Goal: Transaction & Acquisition: Purchase product/service

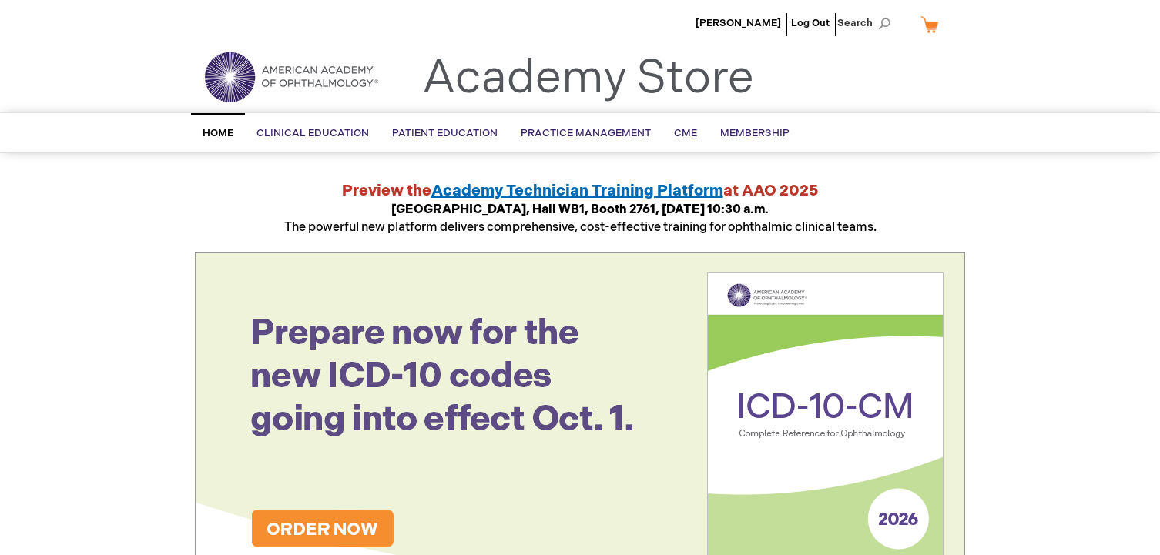
type input "wevans"
click at [926, 28] on link "My Cart" at bounding box center [935, 24] width 37 height 27
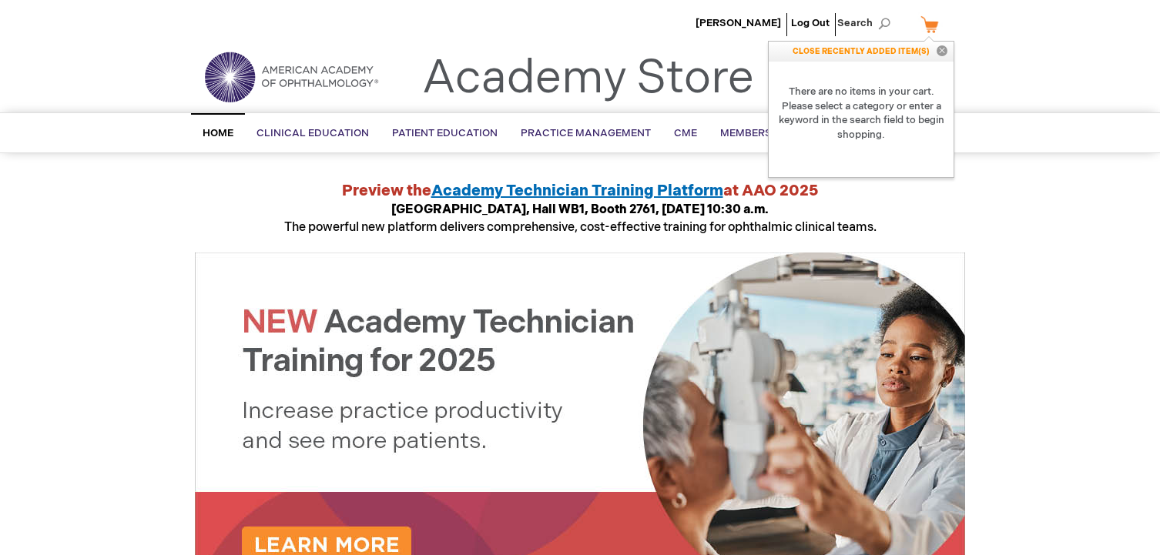
click at [934, 28] on link "My Cart" at bounding box center [935, 24] width 37 height 27
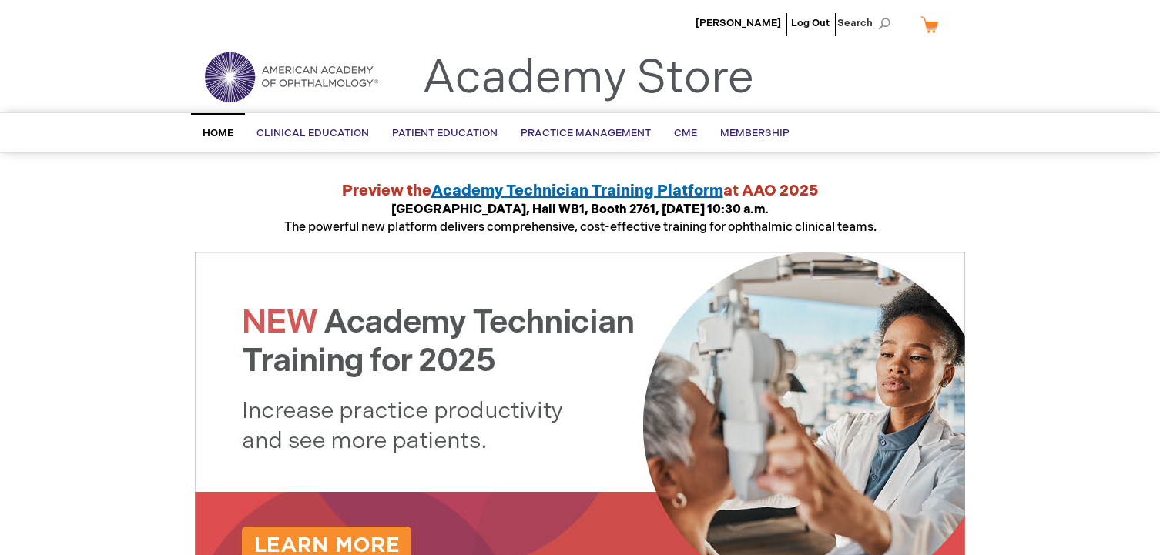
click at [925, 28] on link "My Cart" at bounding box center [935, 24] width 37 height 27
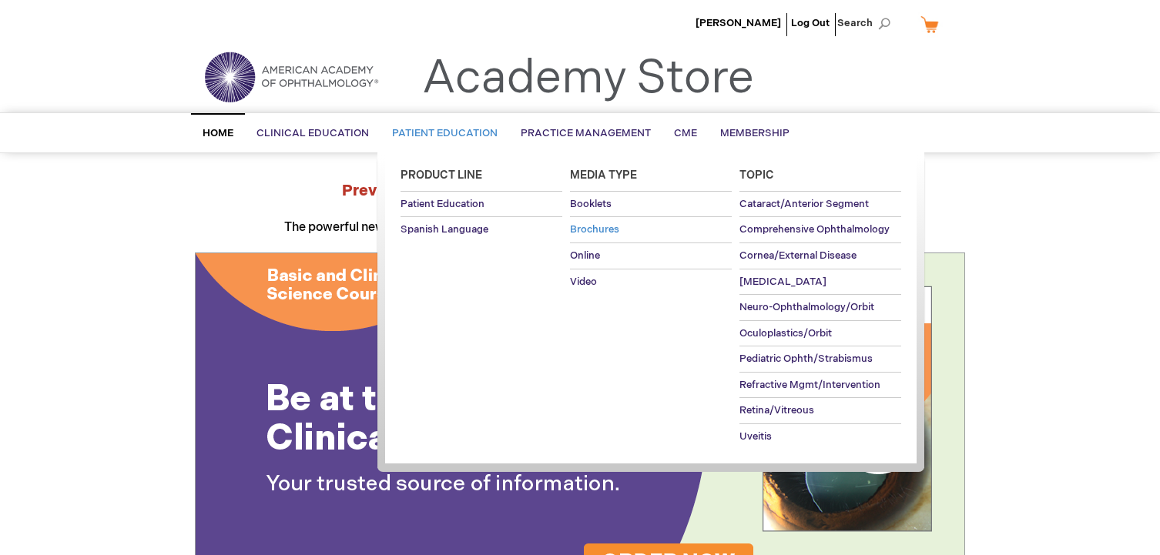
click at [601, 228] on span "Brochures" at bounding box center [594, 229] width 49 height 12
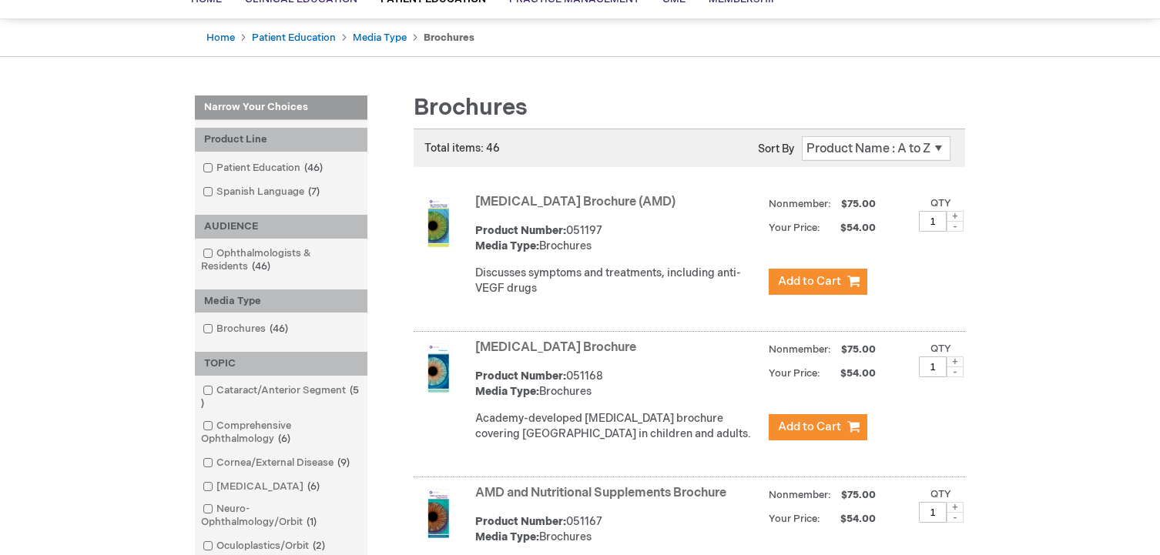
scroll to position [154, 0]
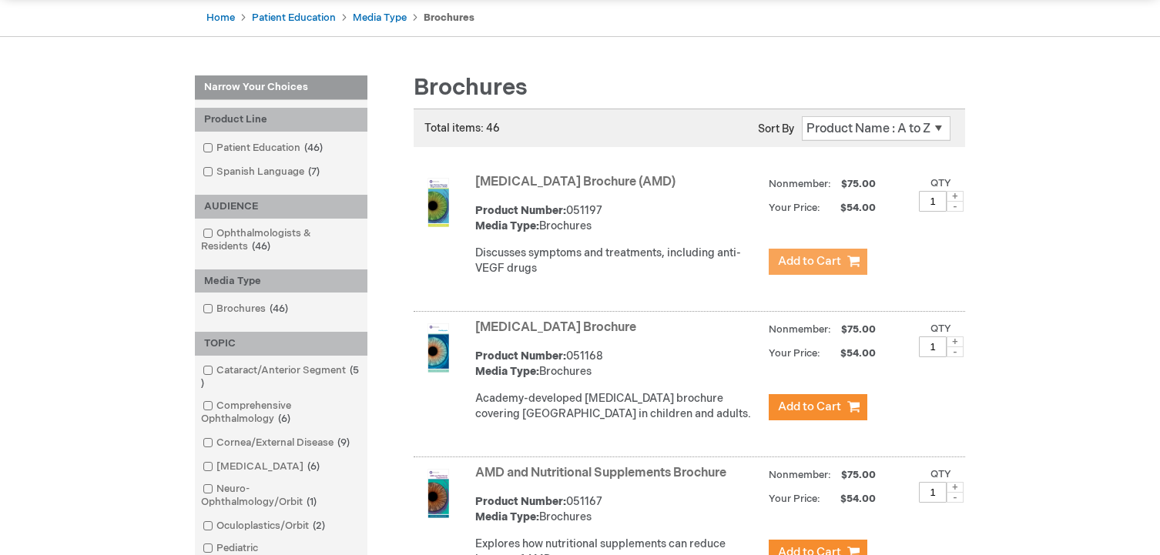
type input "wevans"
click at [802, 258] on span "Add to Cart" at bounding box center [809, 261] width 63 height 15
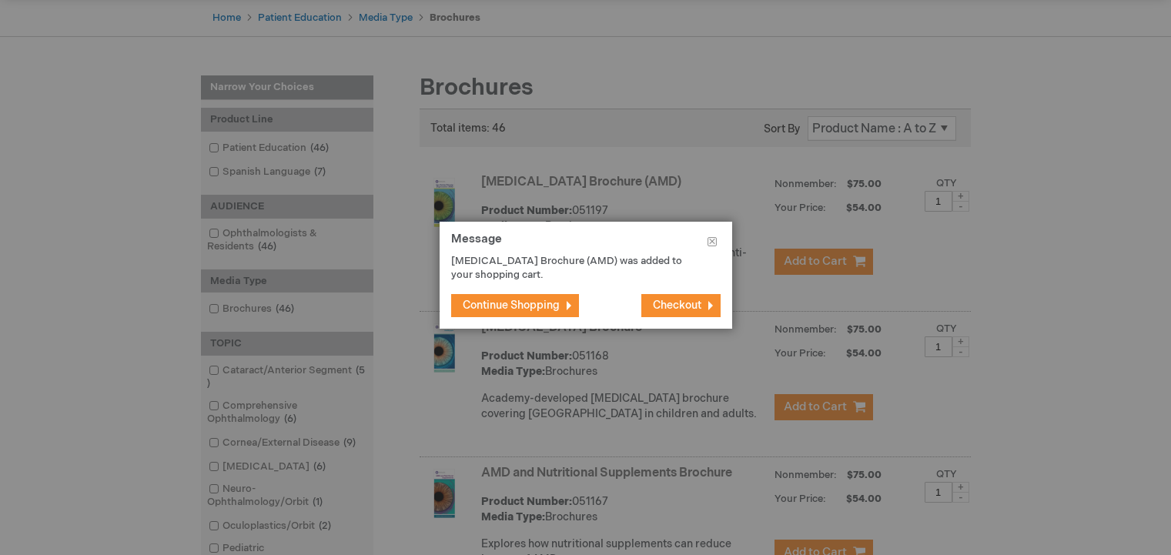
click at [531, 307] on span "Continue Shopping" at bounding box center [511, 305] width 97 height 13
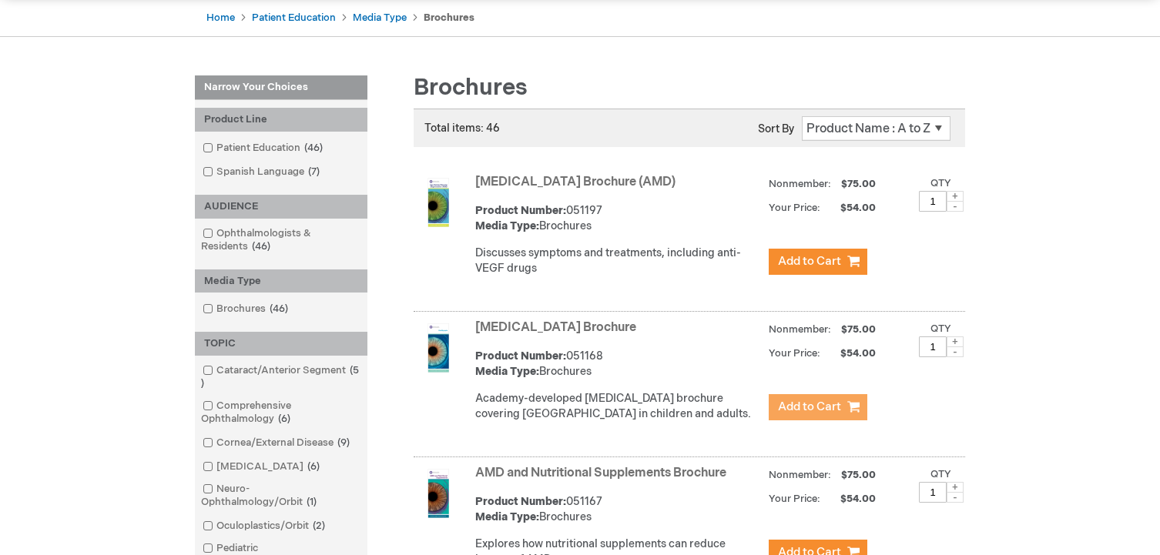
click at [804, 414] on span "Add to Cart" at bounding box center [809, 407] width 63 height 15
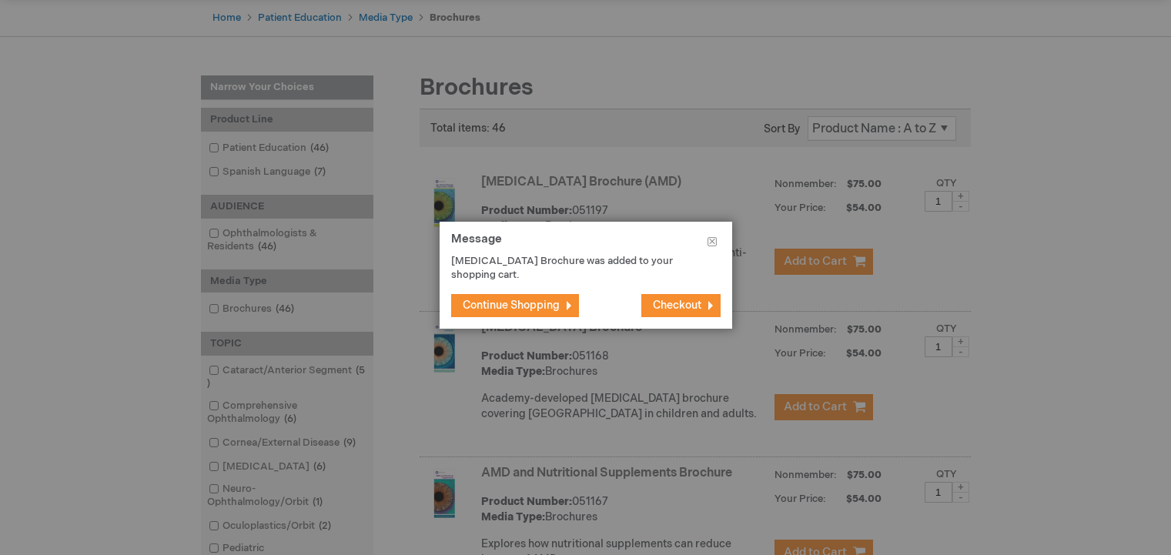
click at [486, 306] on span "Continue Shopping" at bounding box center [511, 305] width 97 height 13
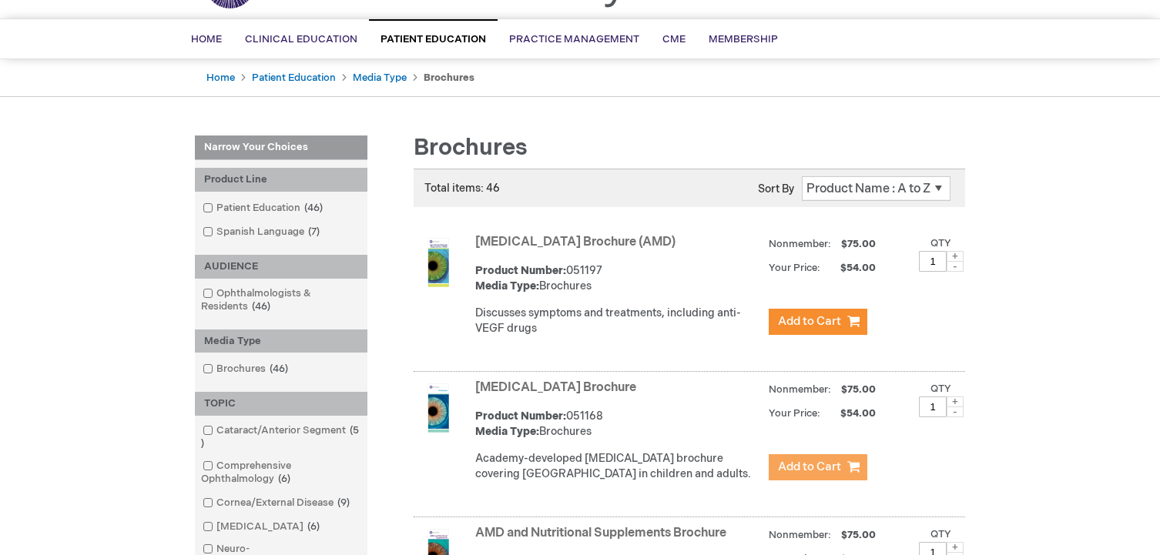
scroll to position [0, 0]
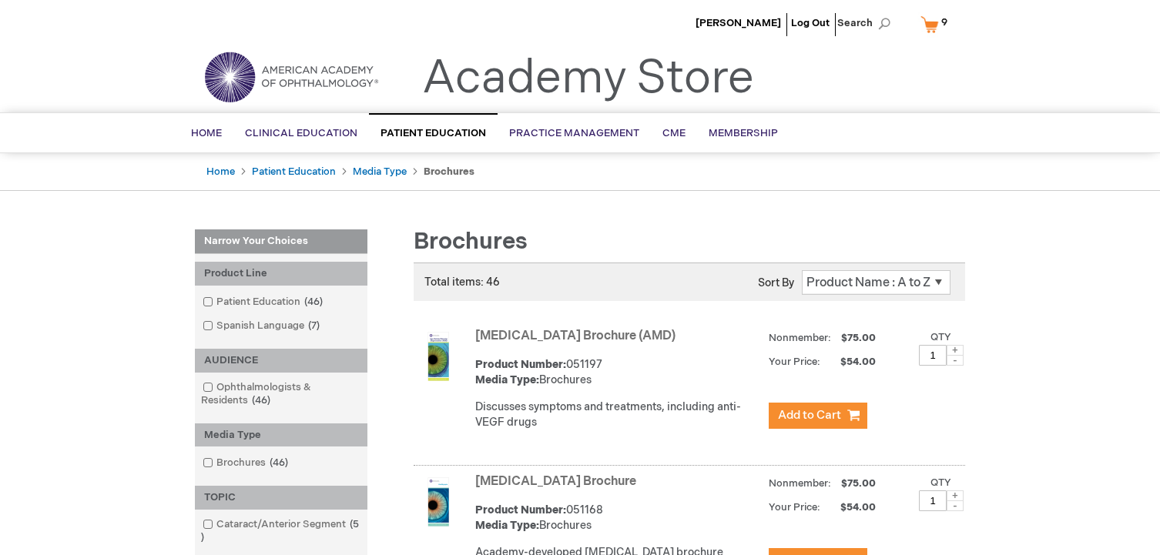
click at [938, 23] on link "My Cart 9 9 items" at bounding box center [937, 24] width 40 height 27
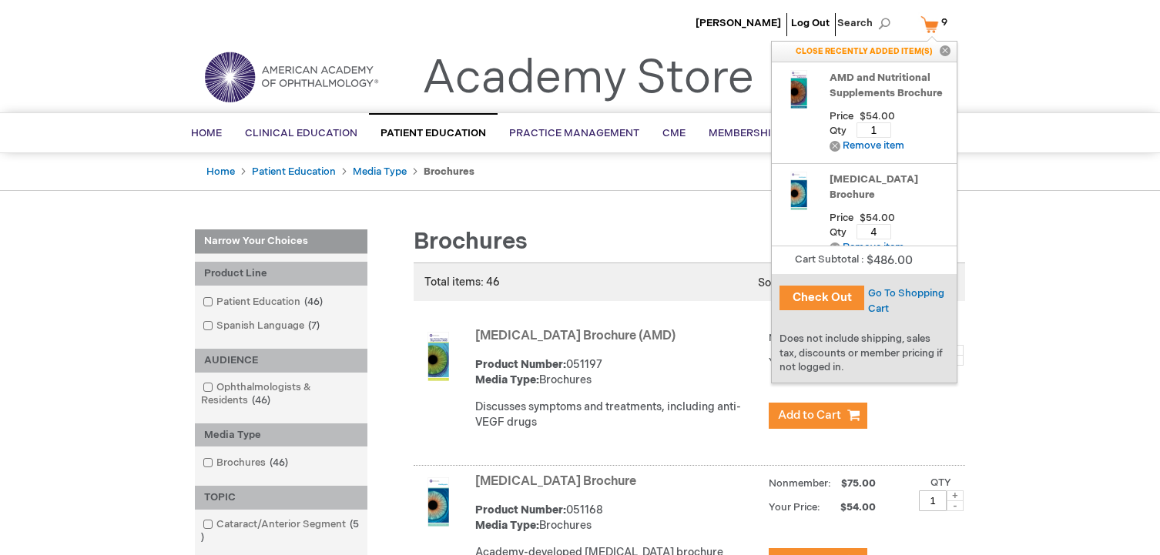
click at [814, 300] on button "Check Out" at bounding box center [821, 298] width 85 height 25
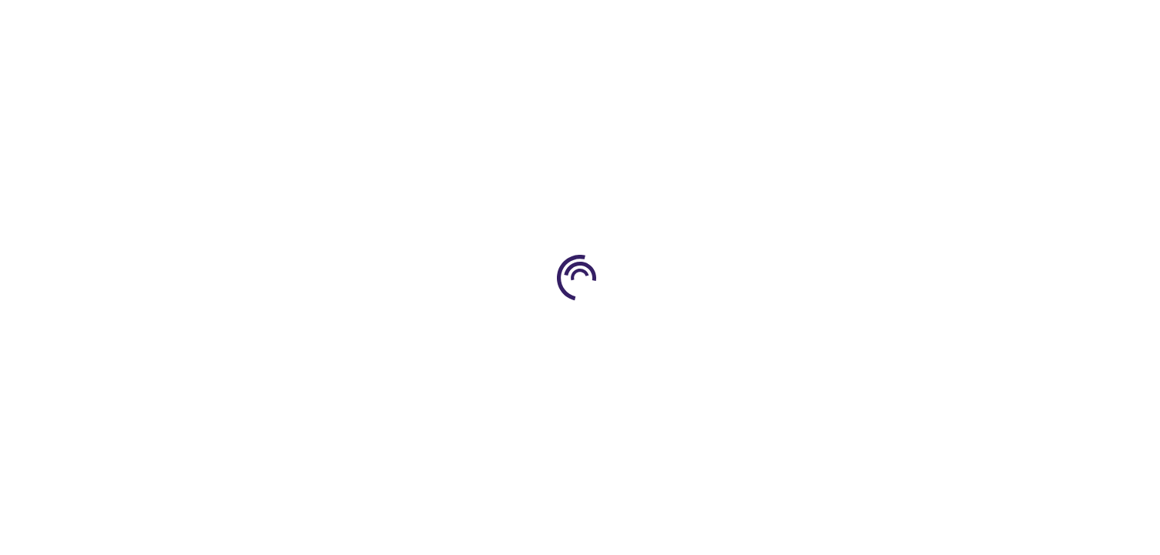
select select "US"
select select "12"
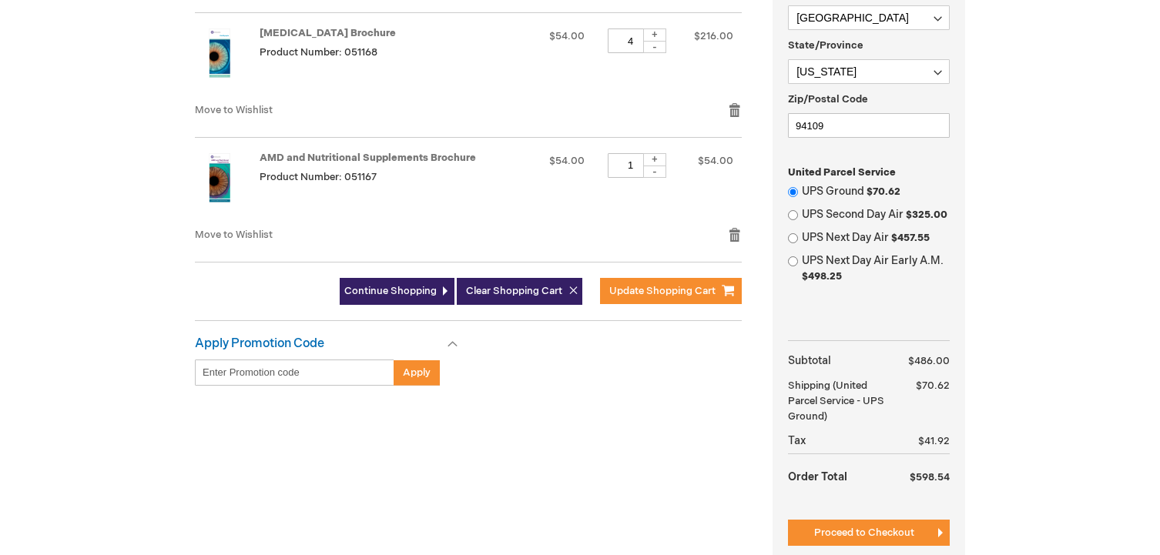
scroll to position [539, 0]
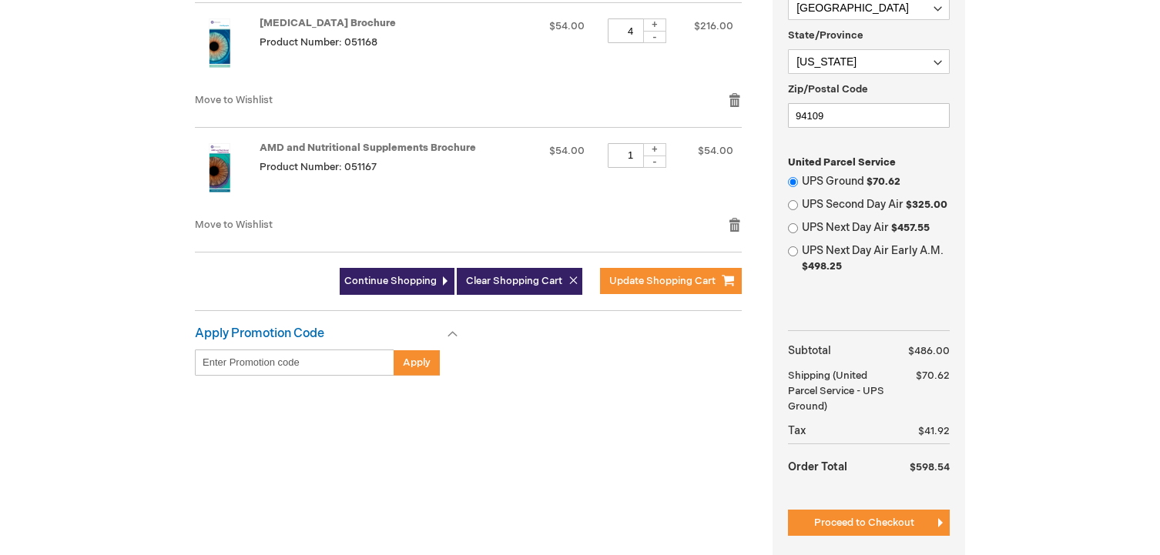
type input "wevans"
click at [238, 358] on input "Enter discount code" at bounding box center [294, 363] width 199 height 26
type input "PEB26"
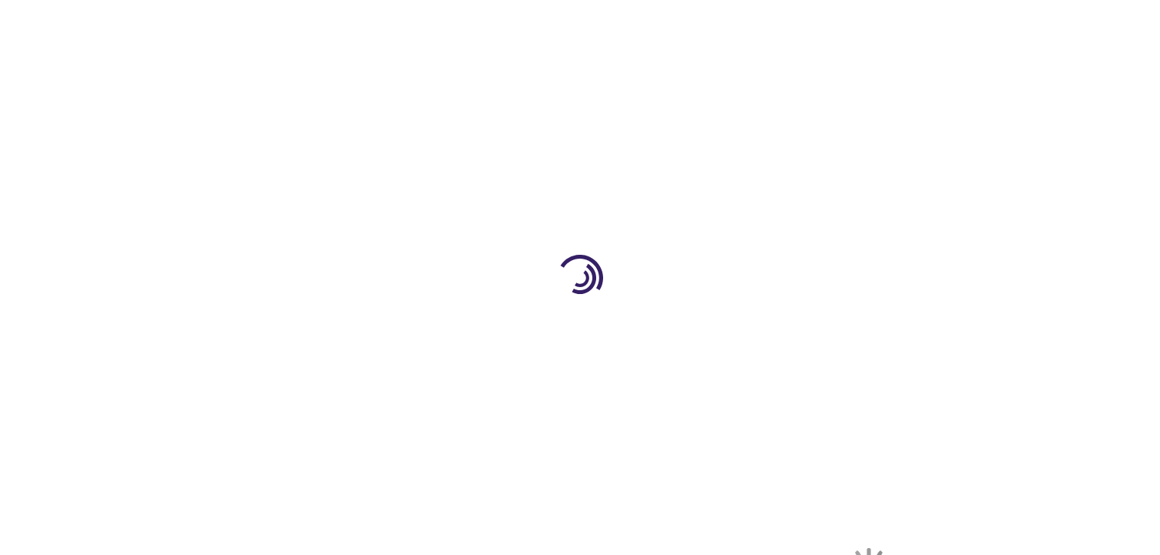
select select "US"
select select "12"
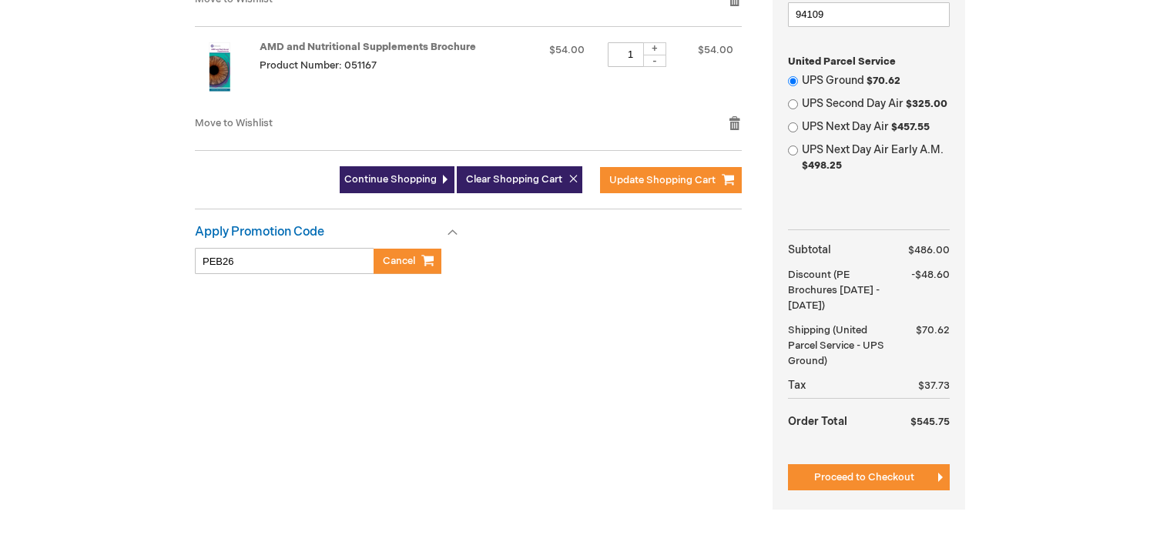
scroll to position [693, 0]
